Goal: Task Accomplishment & Management: Manage account settings

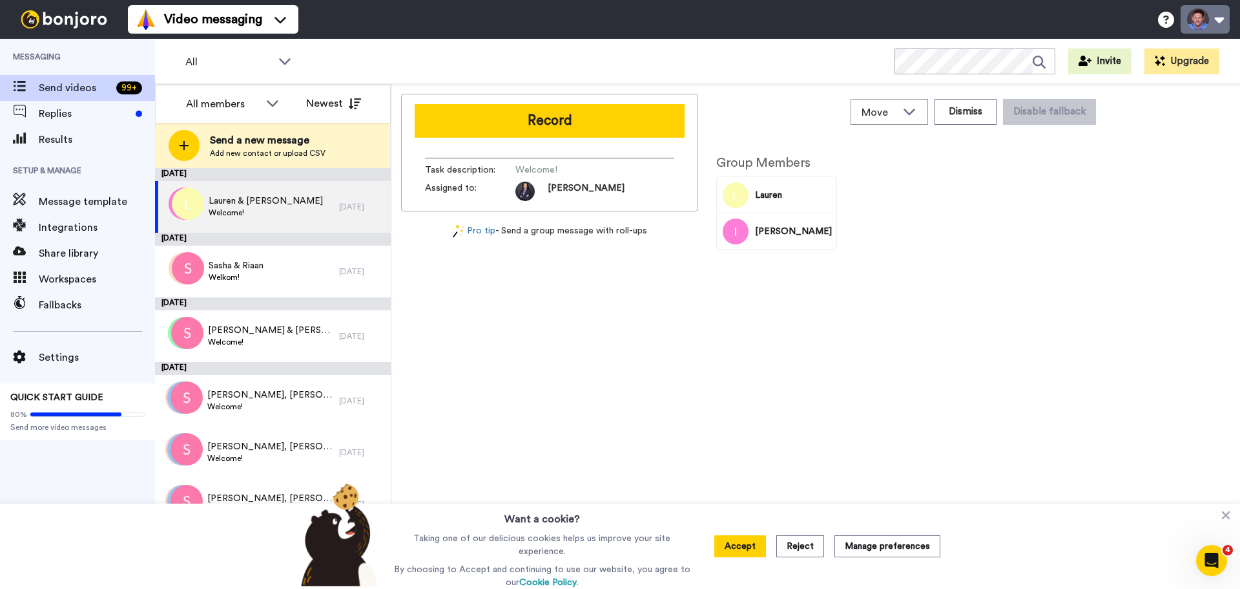
click at [1198, 26] on button at bounding box center [1205, 19] width 49 height 28
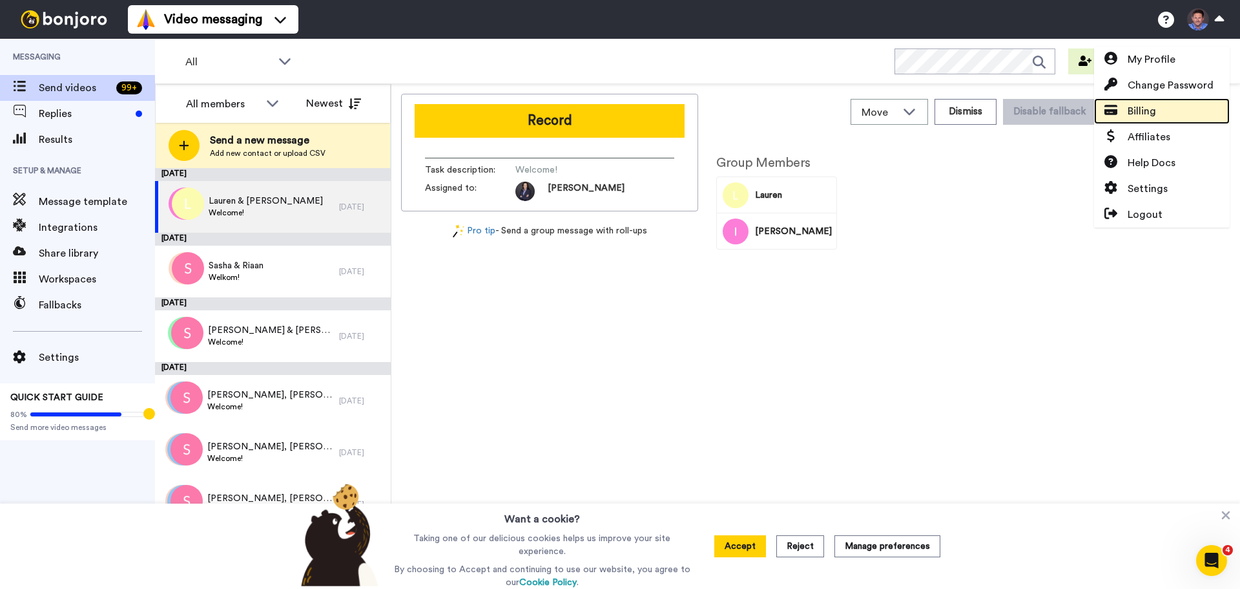
click at [1144, 108] on span "Billing" at bounding box center [1142, 111] width 28 height 16
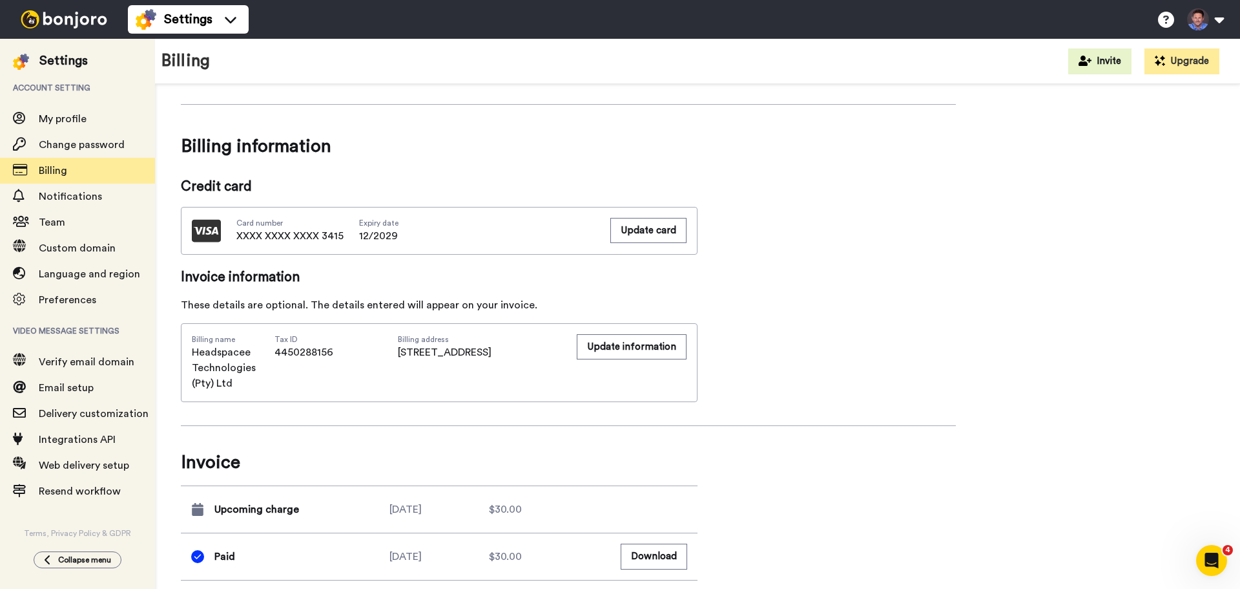
scroll to position [534, 0]
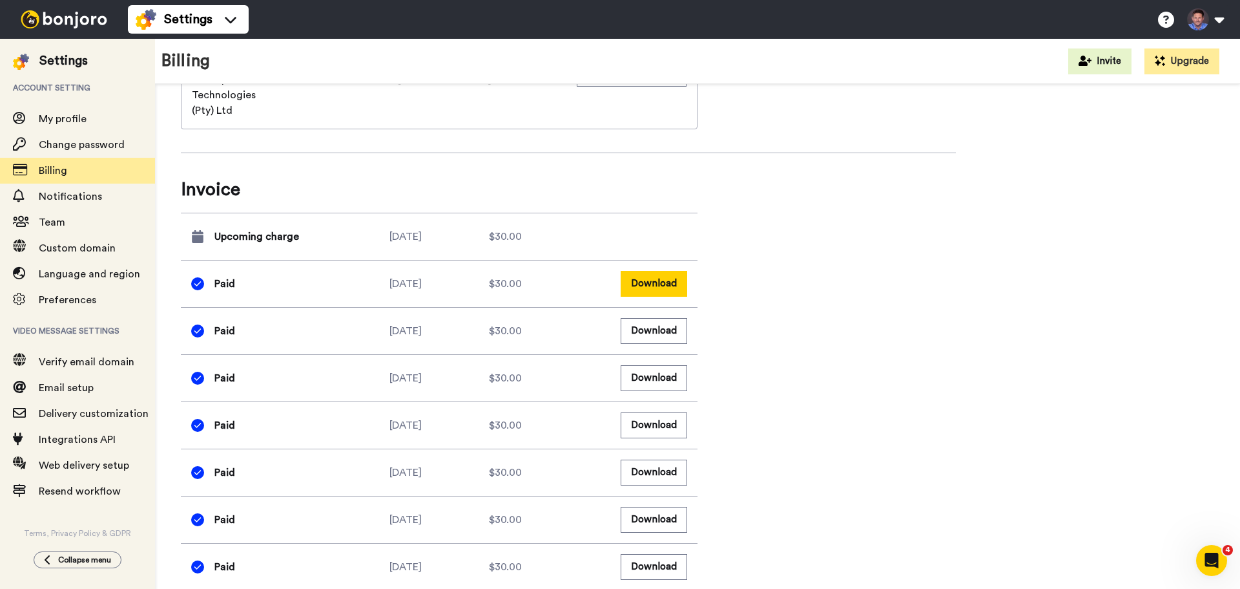
click at [654, 277] on button "Download" at bounding box center [654, 283] width 67 height 25
click at [1221, 22] on button at bounding box center [1205, 19] width 49 height 28
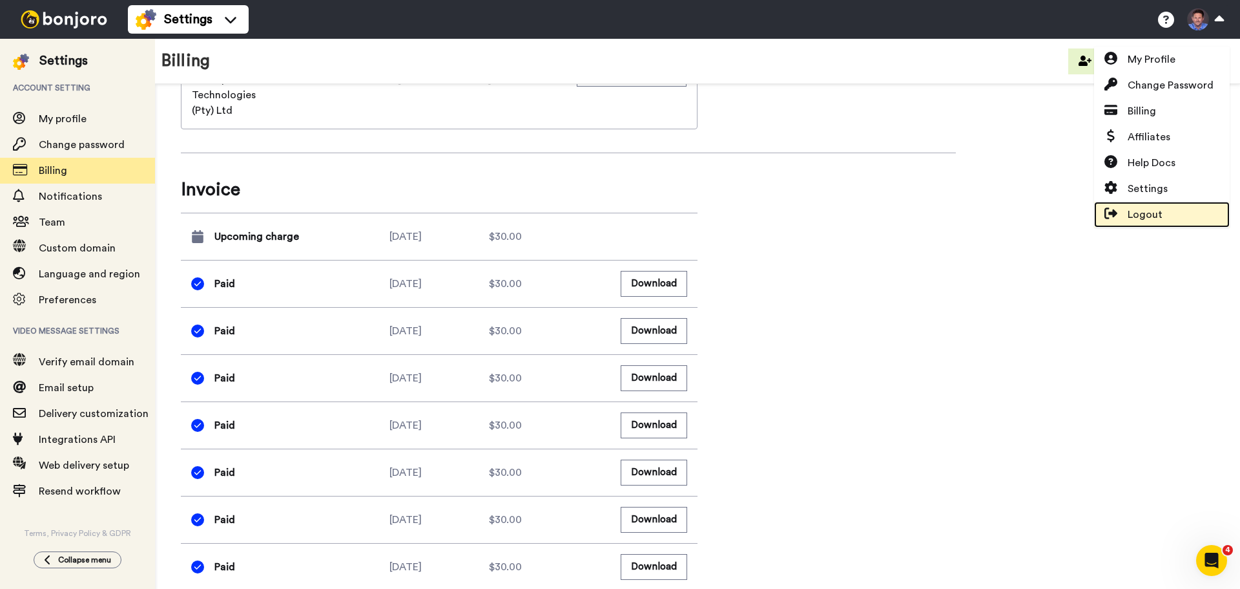
click at [1143, 211] on span "Logout" at bounding box center [1145, 215] width 35 height 16
